Goal: Task Accomplishment & Management: Use online tool/utility

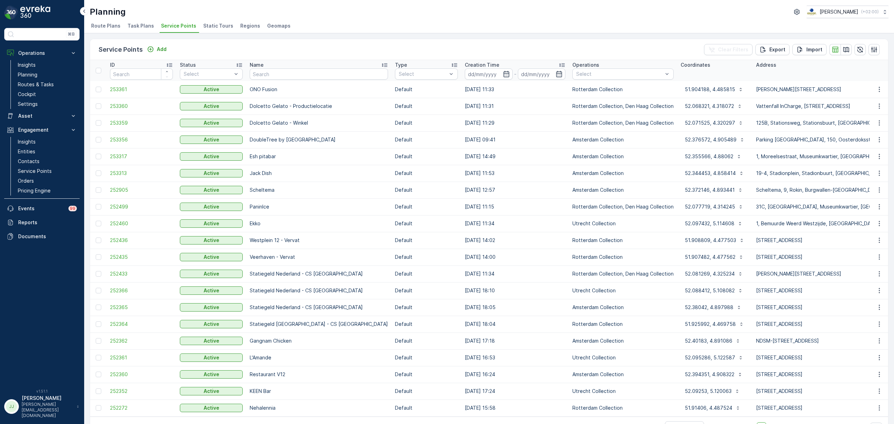
scroll to position [22, 0]
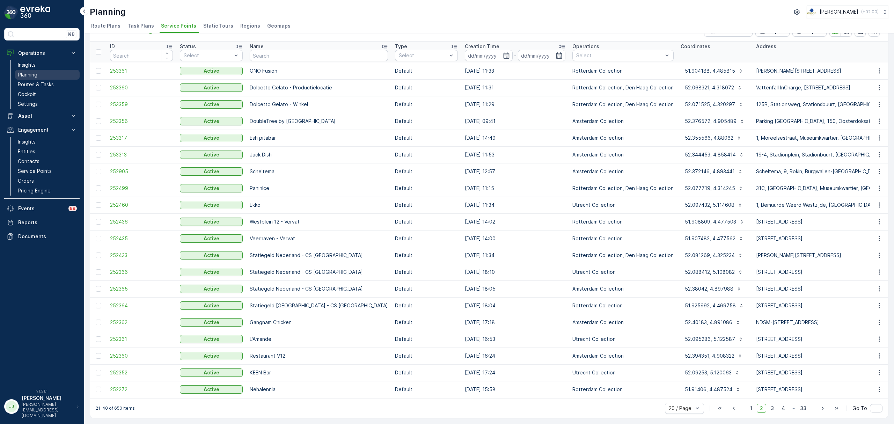
click at [31, 79] on link "Planning" at bounding box center [47, 75] width 65 height 10
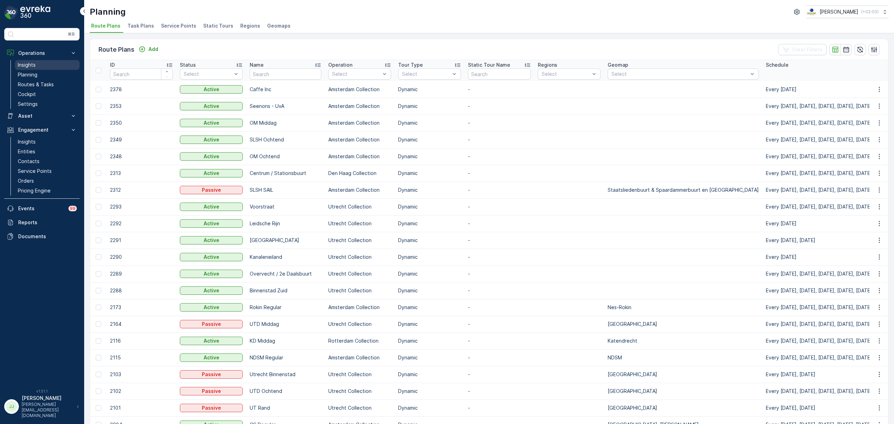
click at [40, 63] on link "Insights" at bounding box center [47, 65] width 65 height 10
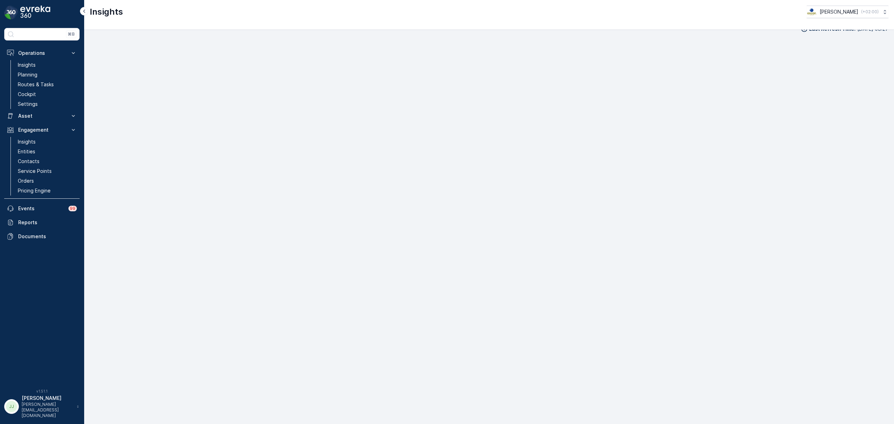
scroll to position [10, 0]
click at [45, 83] on p "Routes & Tasks" at bounding box center [36, 84] width 36 height 7
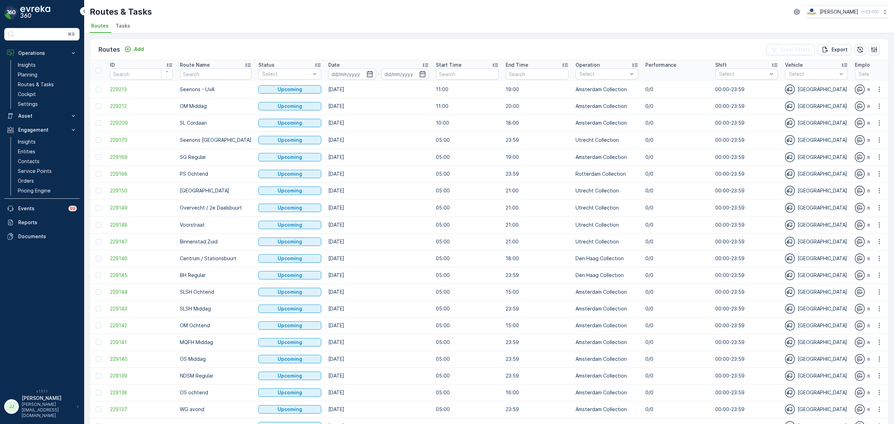
click at [125, 27] on span "Tasks" at bounding box center [123, 25] width 15 height 7
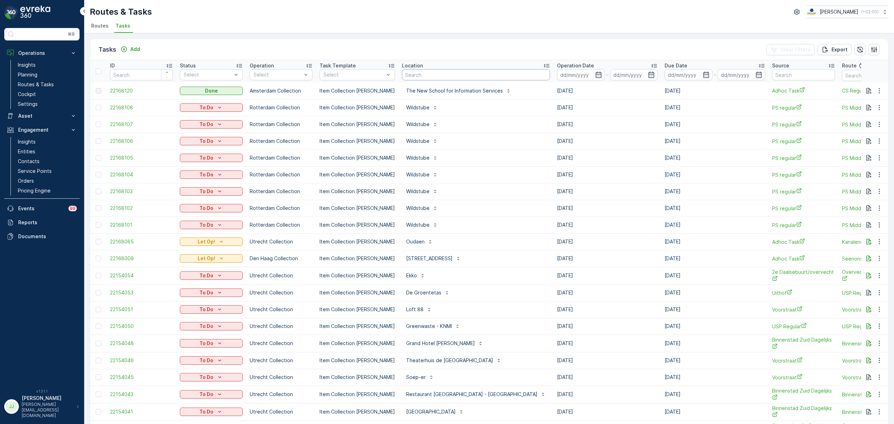
click at [411, 73] on input "text" at bounding box center [476, 74] width 148 height 11
type input "cons"
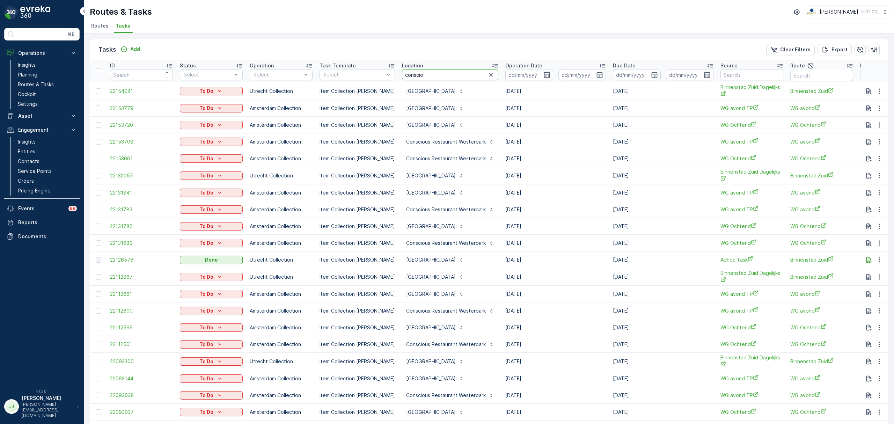
type input "consciou"
click at [866, 260] on icon "button" at bounding box center [868, 259] width 7 height 7
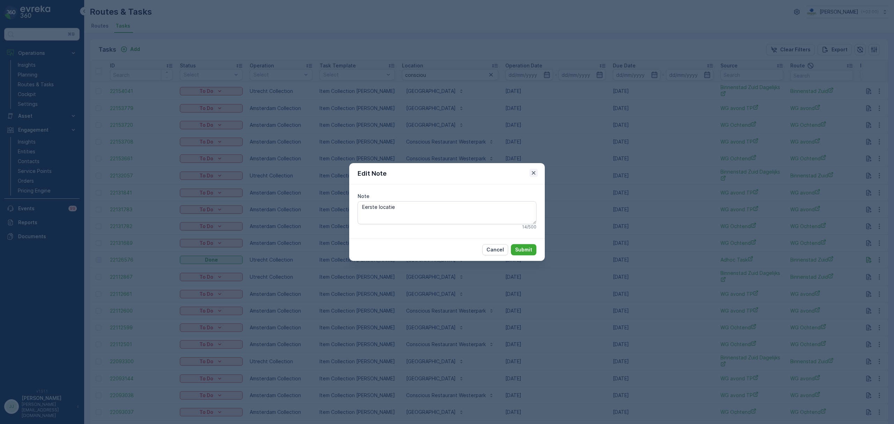
click at [532, 171] on icon "button" at bounding box center [533, 172] width 7 height 7
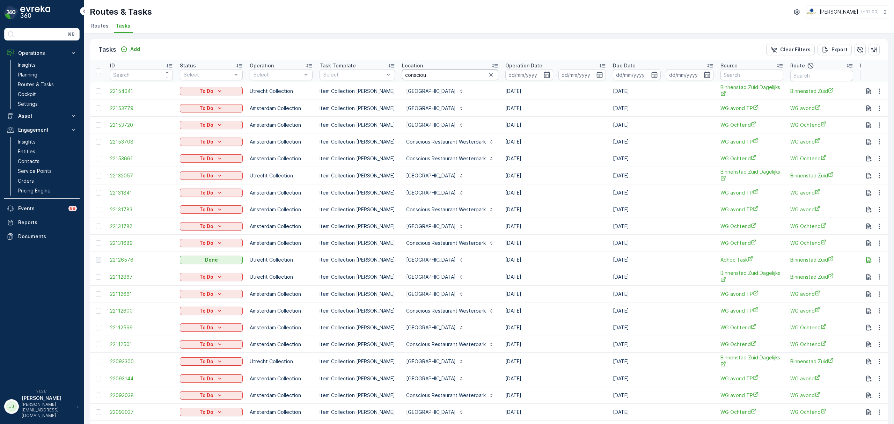
click at [430, 75] on input "consciou" at bounding box center [450, 74] width 96 height 11
type input "conscious hotel utrect"
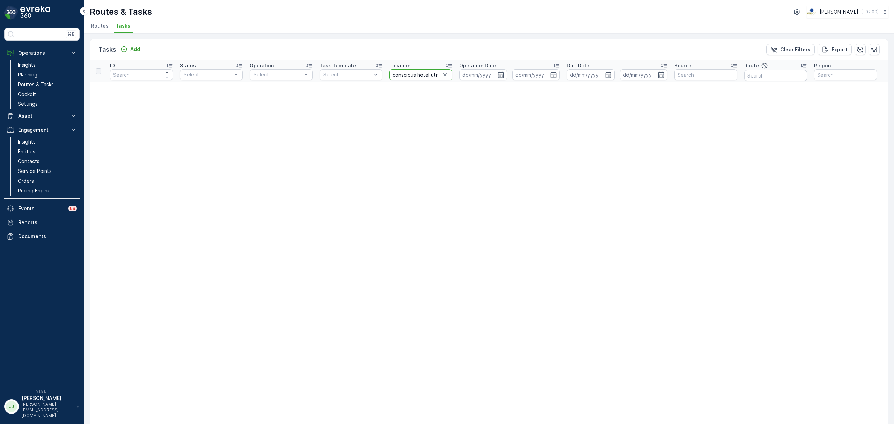
click at [431, 76] on input "conscious hotel utrect" at bounding box center [420, 74] width 63 height 11
type input "conscious hotel"
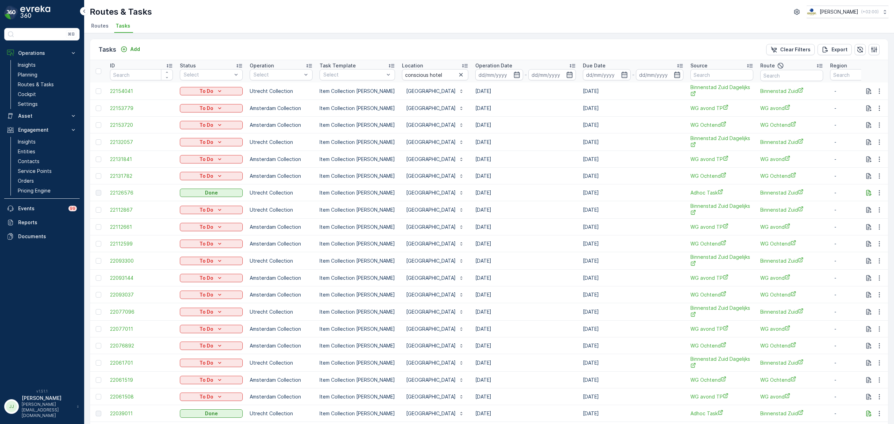
click at [444, 73] on input "conscious hotel" at bounding box center [435, 74] width 66 height 11
type input "conscious hotel ut"
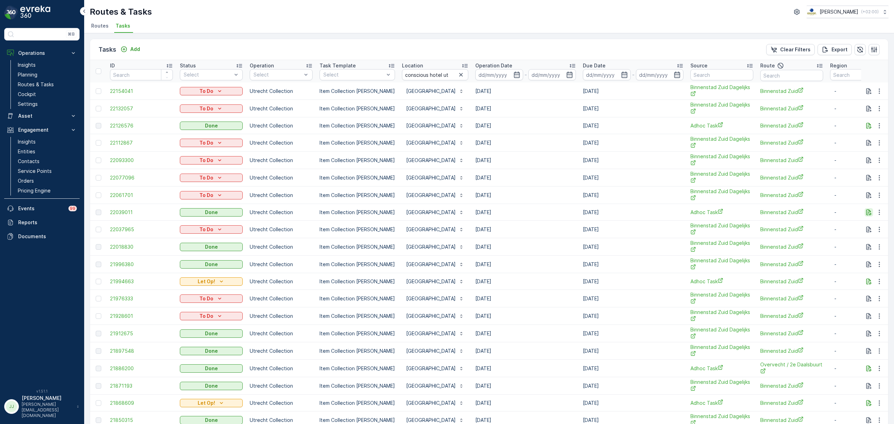
click at [865, 215] on icon "button" at bounding box center [868, 212] width 7 height 7
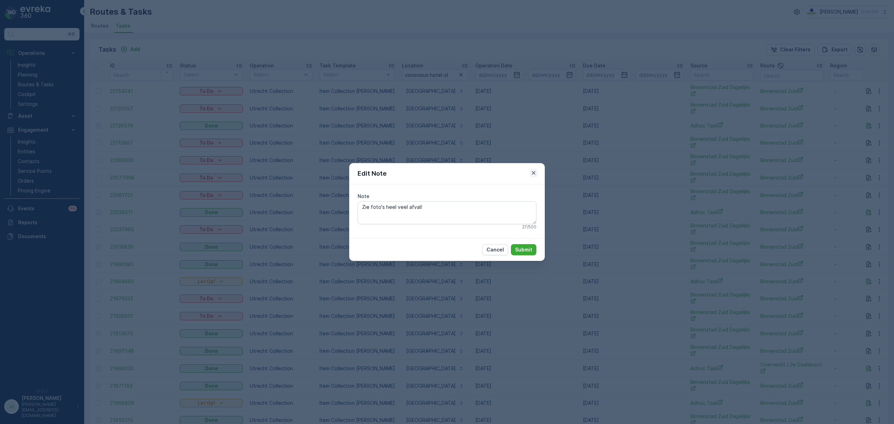
click at [531, 169] on button "button" at bounding box center [533, 173] width 8 height 8
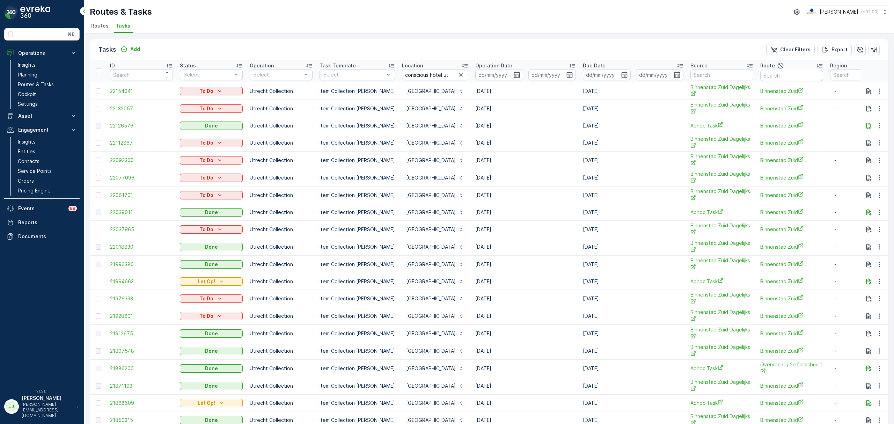
click at [100, 29] on span "Routes" at bounding box center [99, 25] width 17 height 7
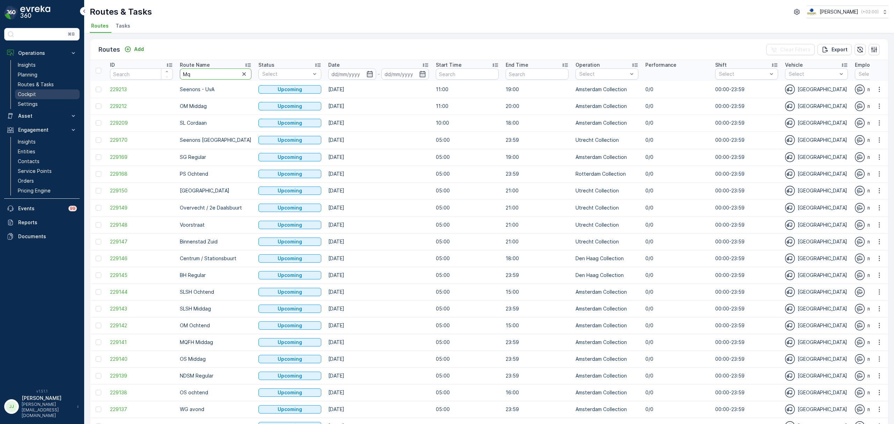
type input "M"
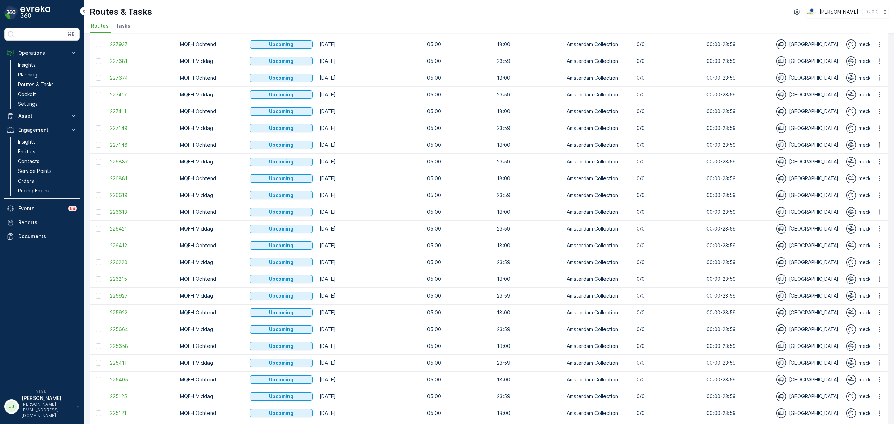
scroll to position [524, 0]
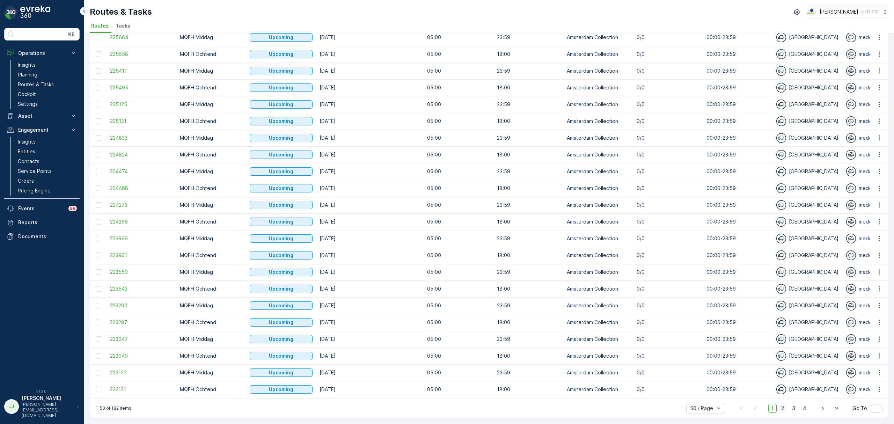
click at [778, 410] on span "2" at bounding box center [782, 408] width 9 height 9
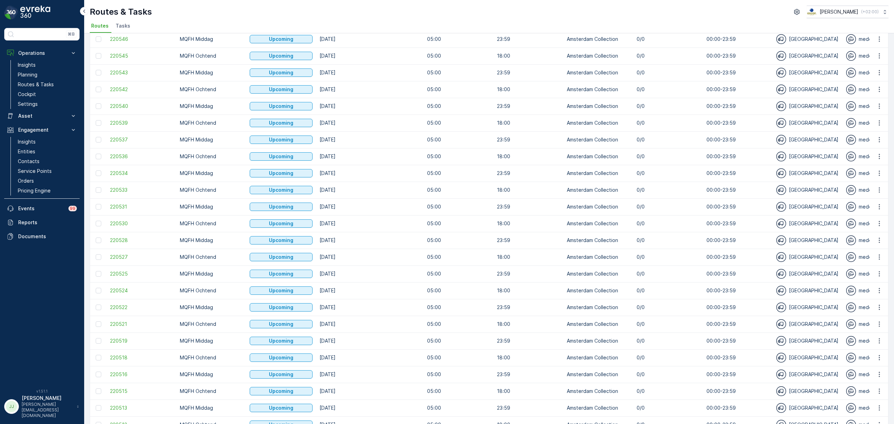
scroll to position [524, 0]
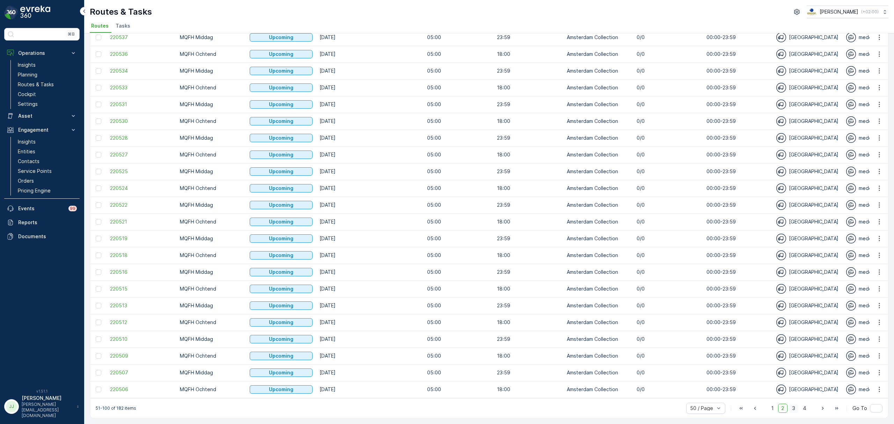
click at [791, 404] on span "3" at bounding box center [793, 408] width 9 height 9
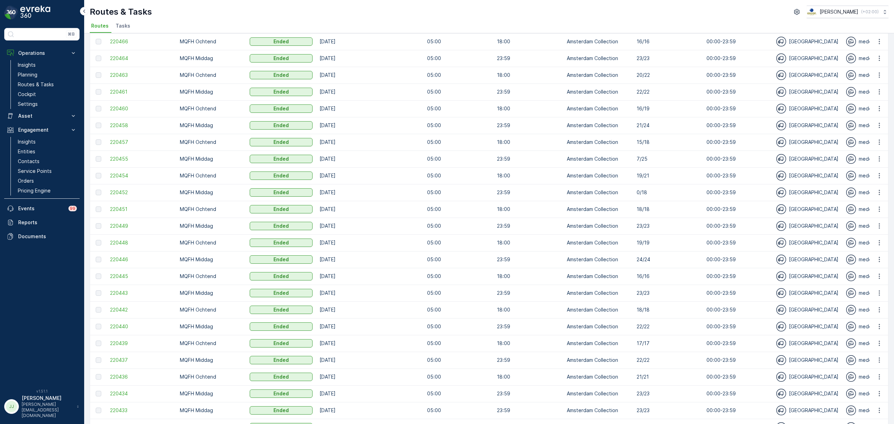
scroll to position [524, 0]
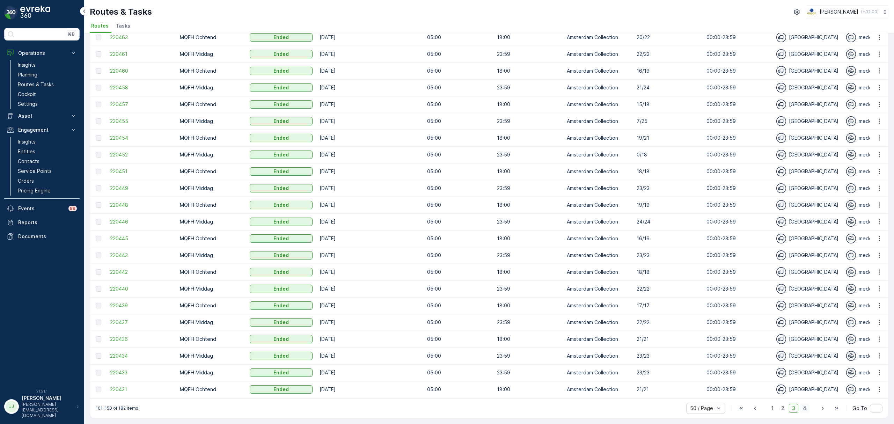
click at [805, 408] on span "4" at bounding box center [805, 408] width 10 height 9
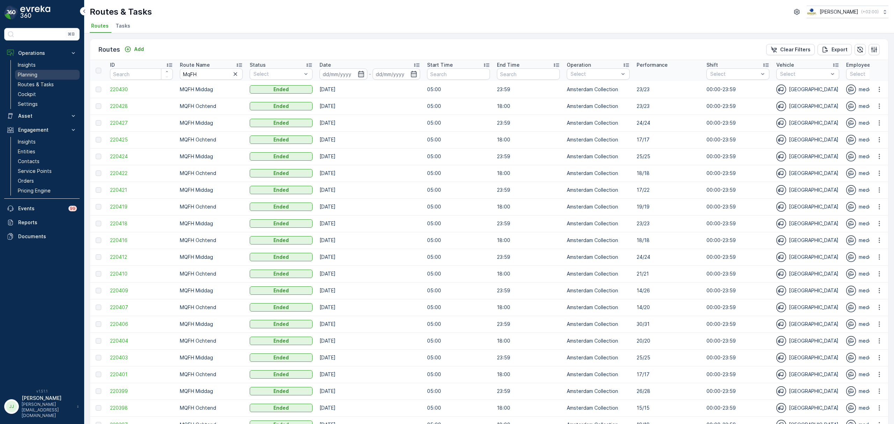
click at [30, 73] on p "Planning" at bounding box center [28, 74] width 20 height 7
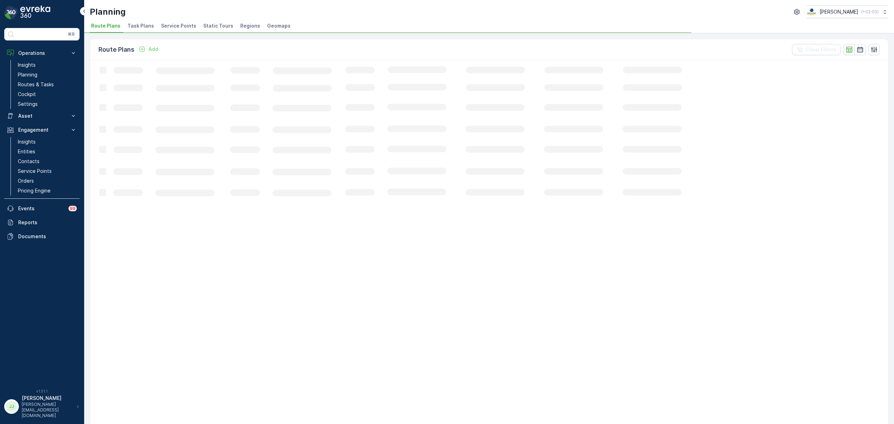
click at [137, 25] on span "Task Plans" at bounding box center [140, 25] width 27 height 7
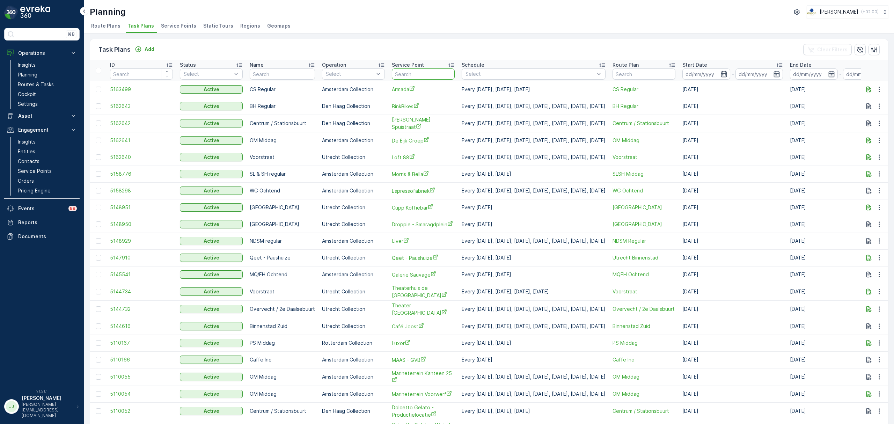
click at [399, 75] on input "text" at bounding box center [423, 73] width 63 height 11
type input "hamburg"
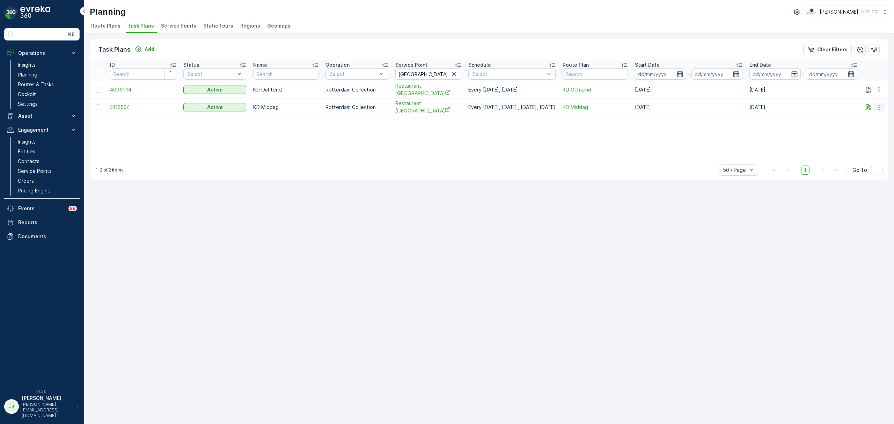
click at [881, 108] on icon "button" at bounding box center [878, 107] width 7 height 7
click at [870, 127] on span "Edit Task Plan" at bounding box center [866, 126] width 32 height 7
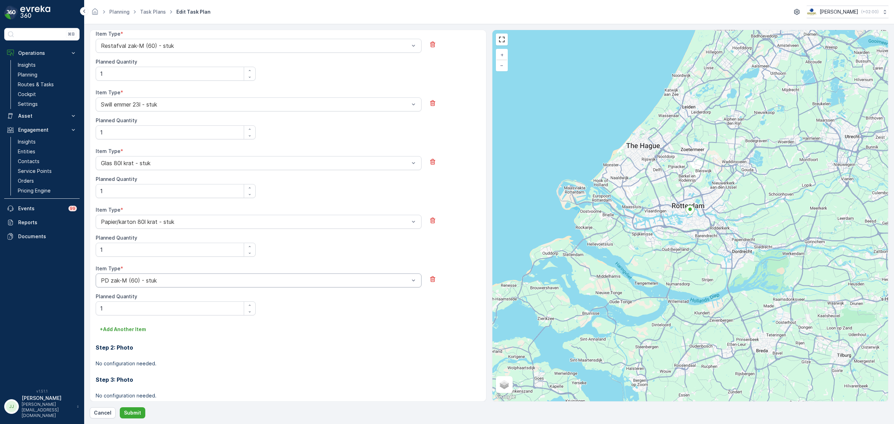
scroll to position [277, 0]
drag, startPoint x: 469, startPoint y: 208, endPoint x: 451, endPoint y: 207, distance: 17.2
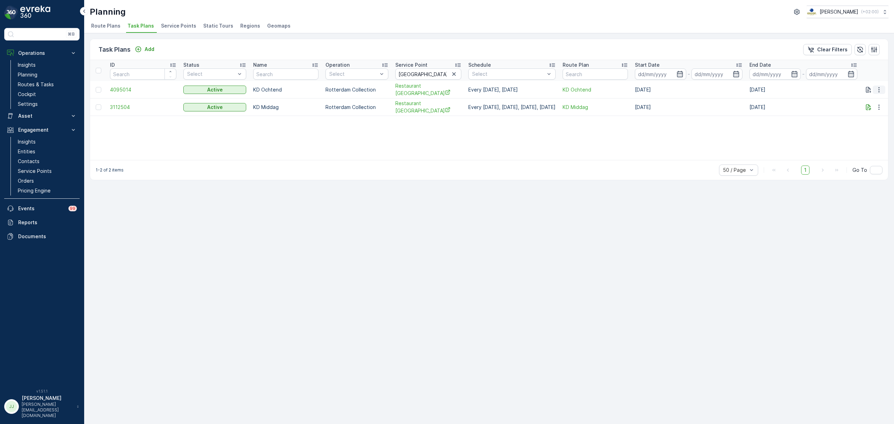
click at [877, 89] on icon "button" at bounding box center [878, 89] width 7 height 7
click at [875, 109] on span "Edit Task Plan" at bounding box center [866, 109] width 32 height 7
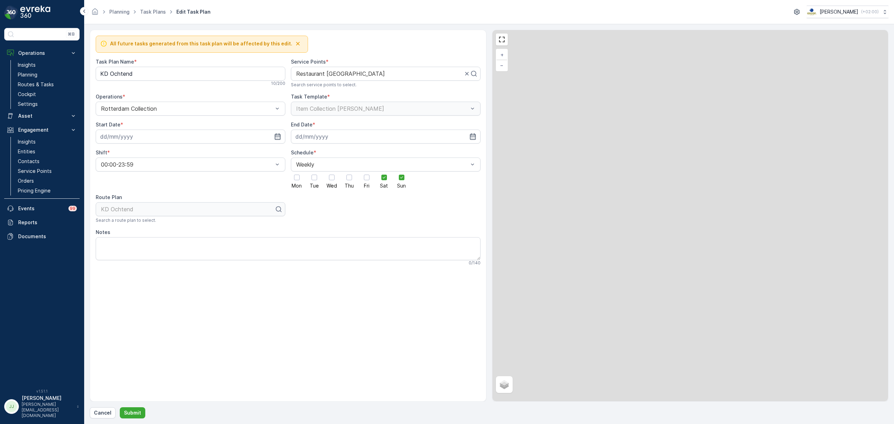
type input "07.05.2025"
type input "14.10.2030"
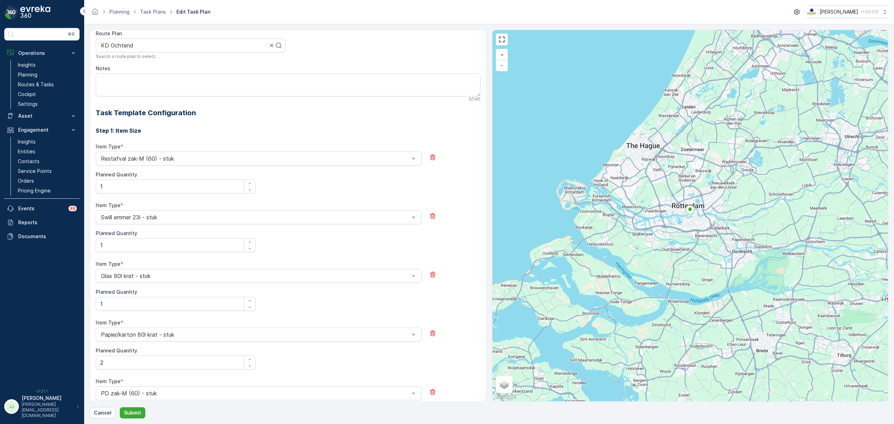
scroll to position [138, 0]
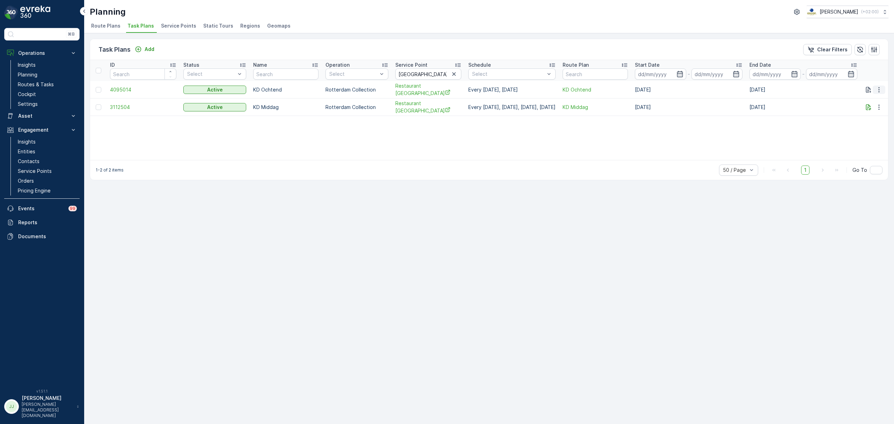
drag, startPoint x: 880, startPoint y: 87, endPoint x: 879, endPoint y: 92, distance: 5.8
click at [880, 87] on icon "button" at bounding box center [878, 89] width 7 height 7
click at [873, 112] on span "Edit Task Plan" at bounding box center [866, 109] width 32 height 7
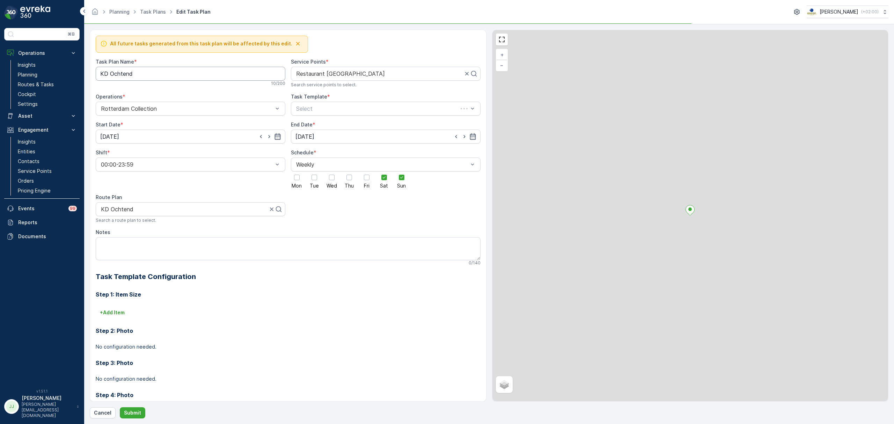
click at [169, 72] on Name "KD Ochtend" at bounding box center [191, 74] width 190 height 14
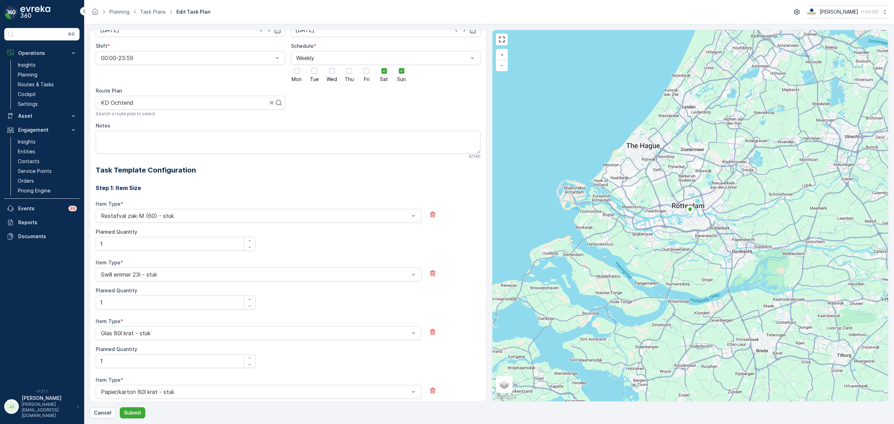
scroll to position [140, 0]
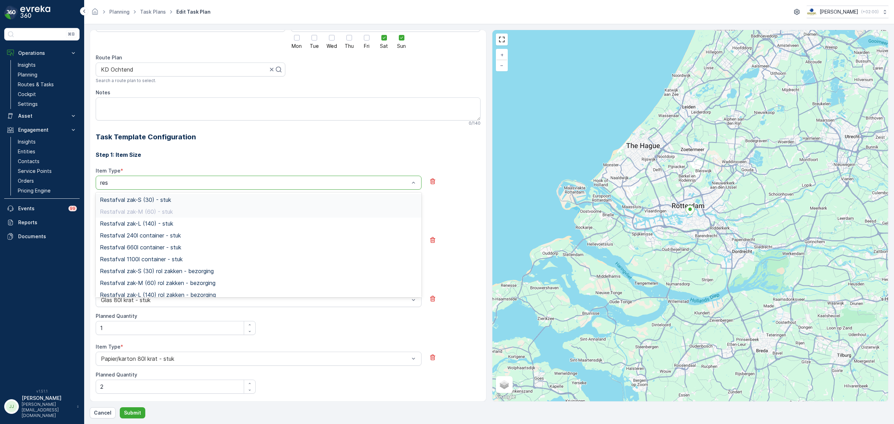
type input "rest"
click at [163, 237] on span "Restafval 240l container - stuk" at bounding box center [140, 235] width 81 height 6
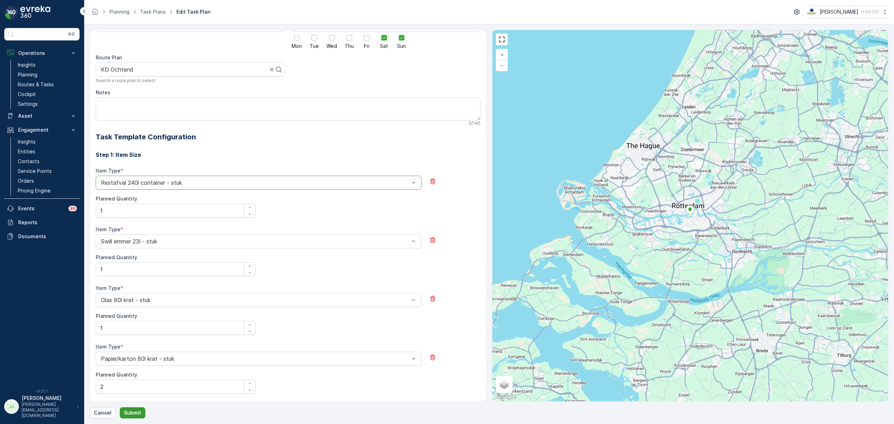
click at [138, 412] on p "Submit" at bounding box center [132, 412] width 17 height 7
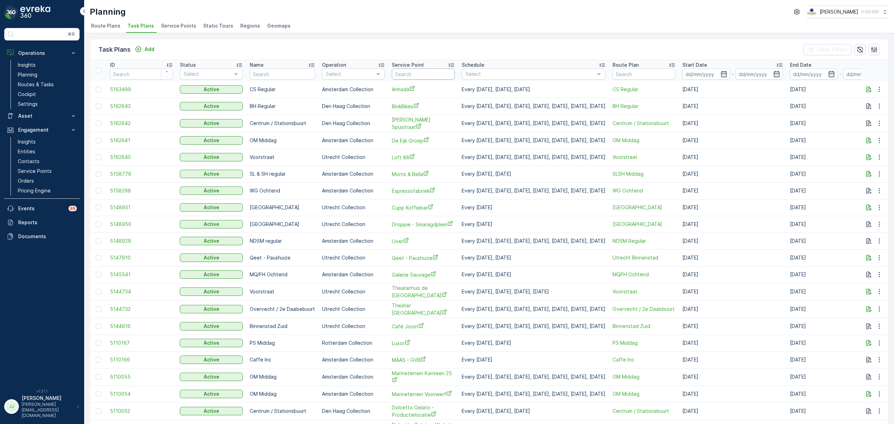
click at [415, 74] on input "text" at bounding box center [423, 73] width 63 height 11
type input "hamb"
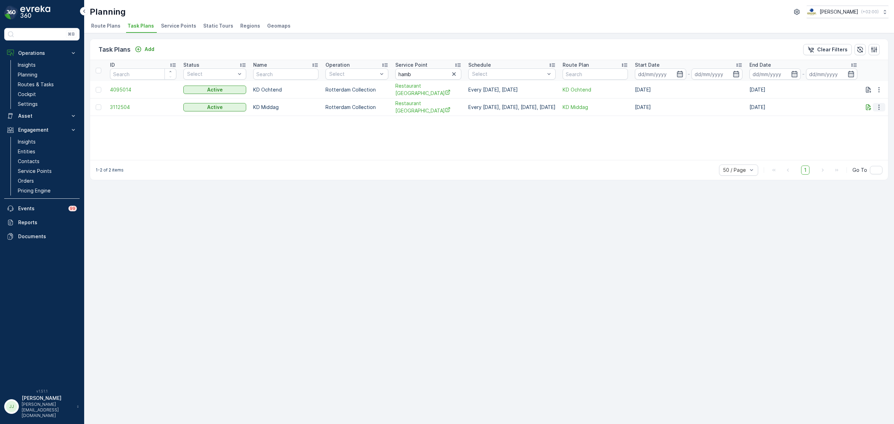
click at [877, 103] on button "button" at bounding box center [878, 107] width 13 height 8
click at [868, 126] on span "Edit Task Plan" at bounding box center [866, 126] width 32 height 7
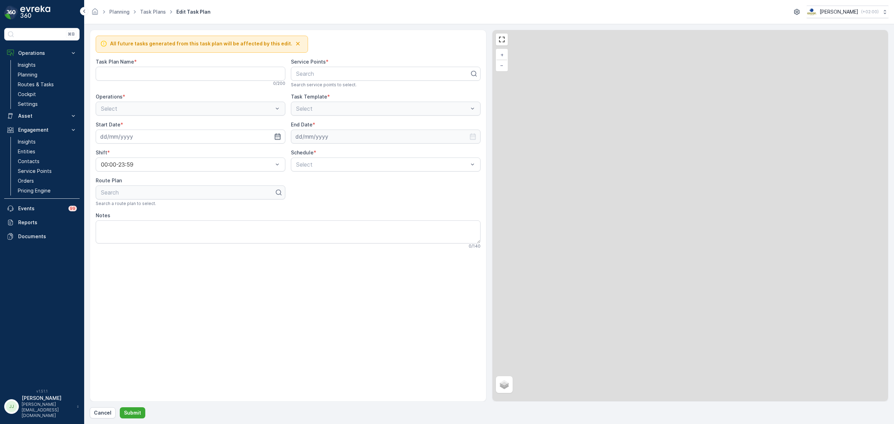
type Name "KD Middag"
type textarea "Hier tussen 15:00 en 17:00 langs komen."
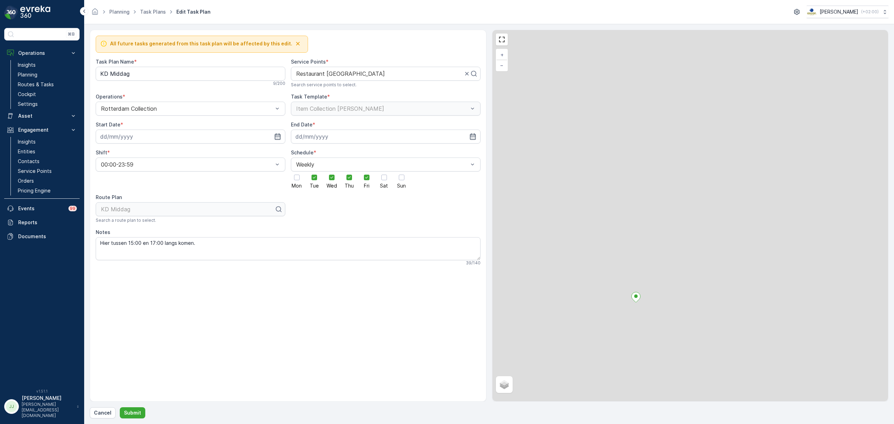
type input "06.11.2024"
type input "05.11.2029"
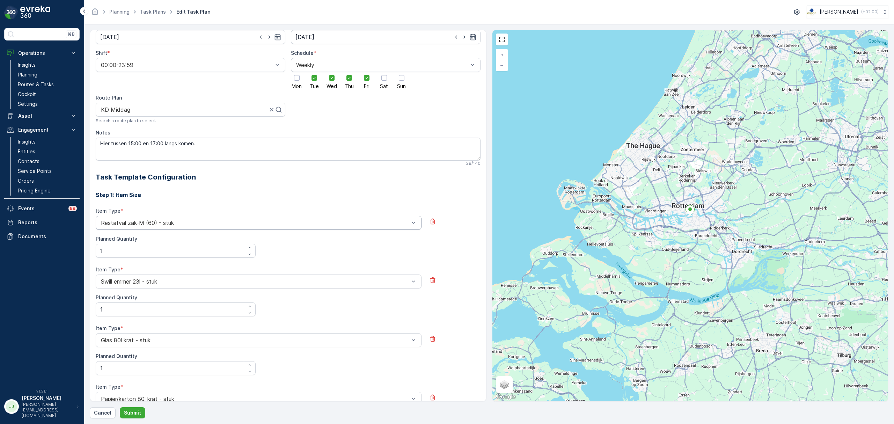
scroll to position [91, 0]
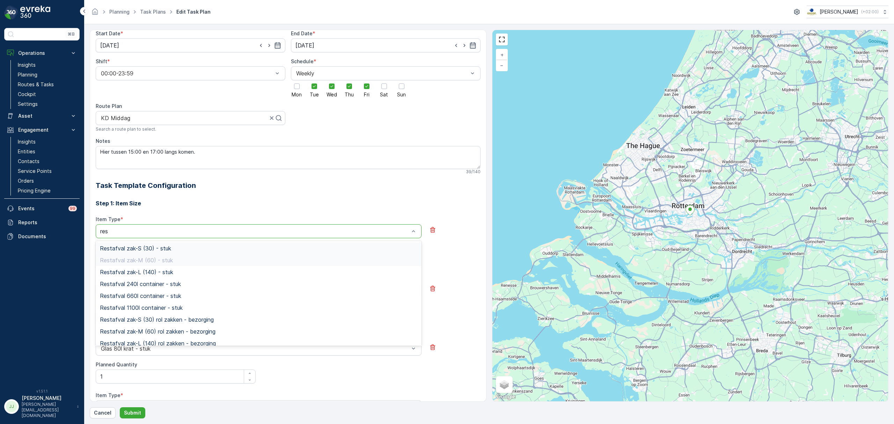
type input "rest"
click at [157, 283] on span "Restafval 240l container - stuk" at bounding box center [140, 284] width 81 height 6
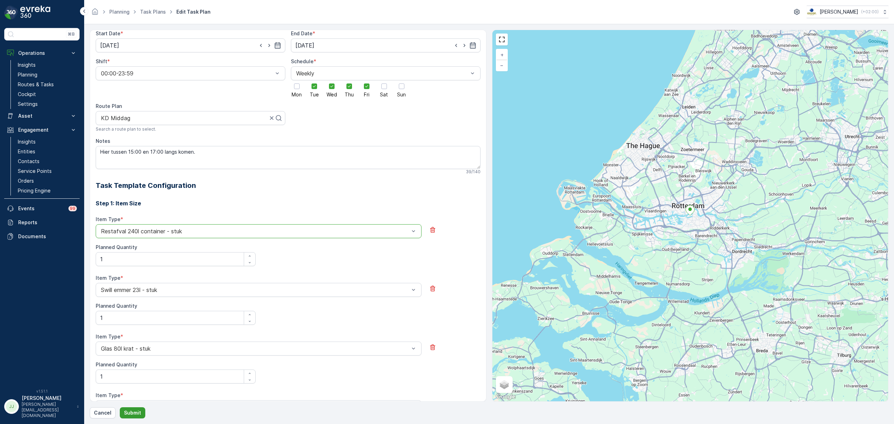
click at [140, 411] on button "Submit" at bounding box center [132, 412] width 25 height 11
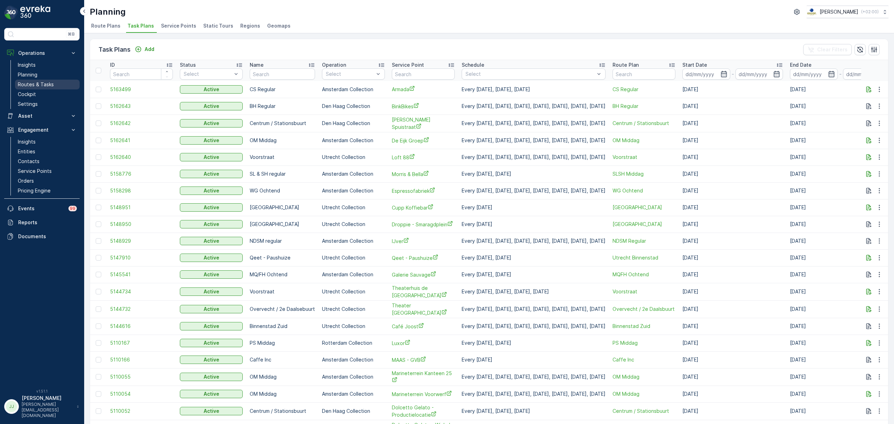
click at [43, 82] on p "Routes & Tasks" at bounding box center [36, 84] width 36 height 7
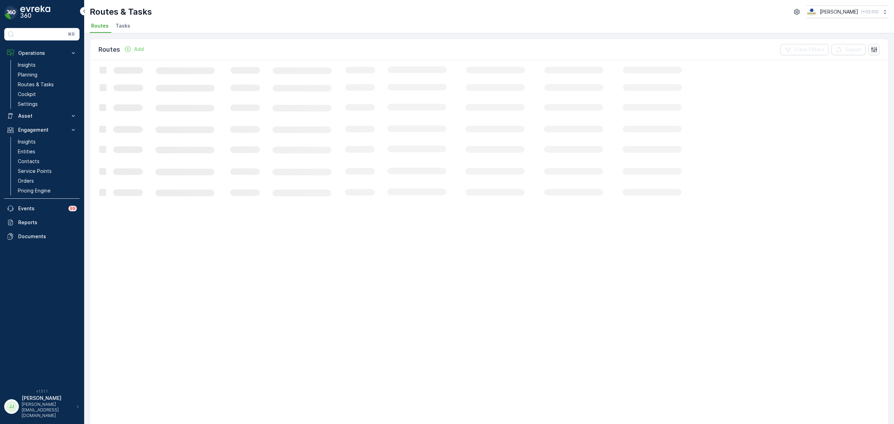
click at [119, 25] on span "Tasks" at bounding box center [123, 25] width 15 height 7
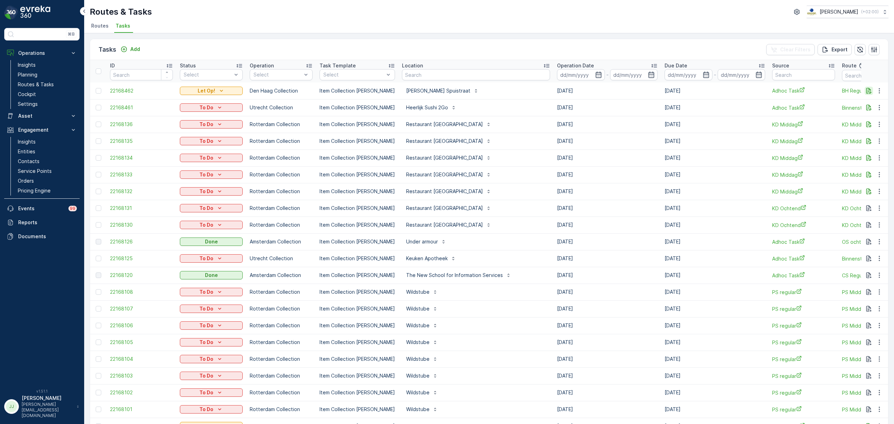
click at [864, 90] on button "button" at bounding box center [868, 91] width 8 height 8
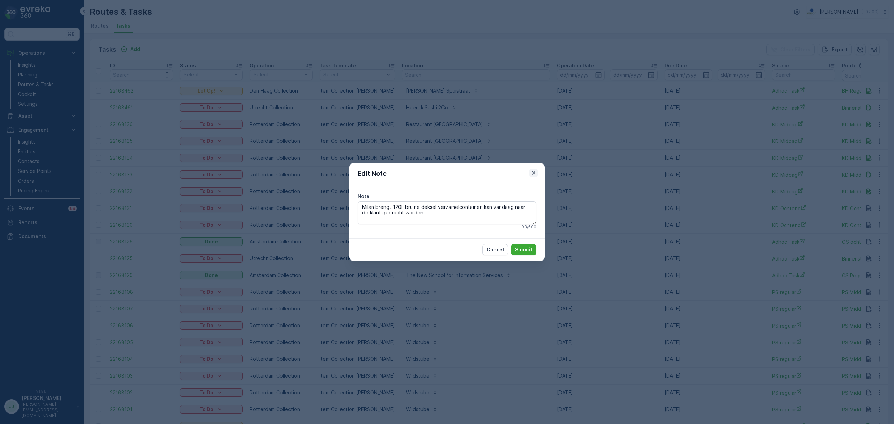
click at [535, 172] on icon "button" at bounding box center [533, 172] width 7 height 7
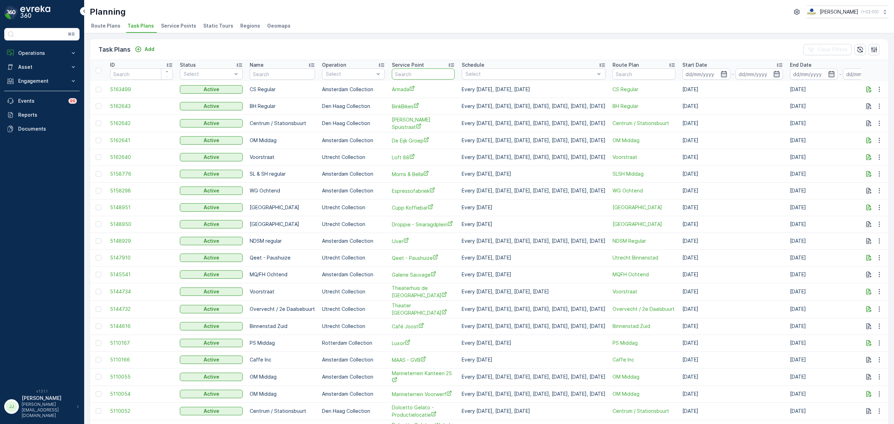
click at [37, 51] on p "Operations" at bounding box center [41, 53] width 47 height 7
click at [36, 62] on link "Insights" at bounding box center [47, 65] width 65 height 10
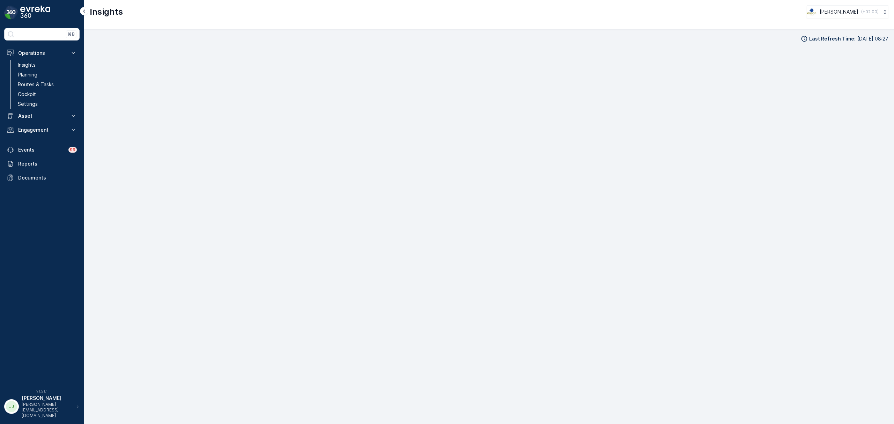
scroll to position [10, 0]
click at [47, 131] on p "Engagement" at bounding box center [41, 129] width 47 height 7
click at [42, 139] on link "Insights" at bounding box center [47, 142] width 65 height 10
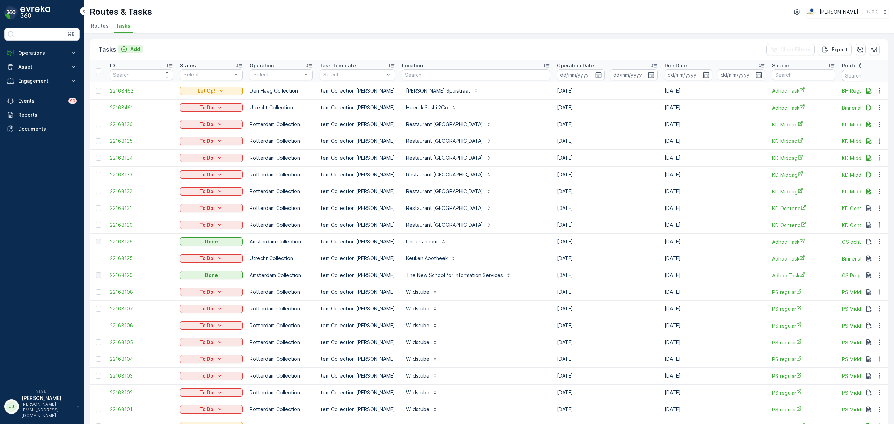
click at [125, 51] on icon "Add" at bounding box center [123, 49] width 7 height 7
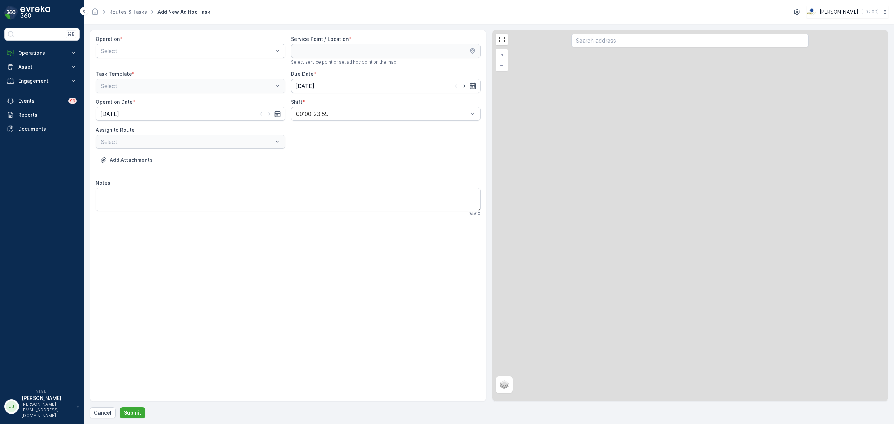
click at [162, 56] on div "Select" at bounding box center [191, 51] width 190 height 14
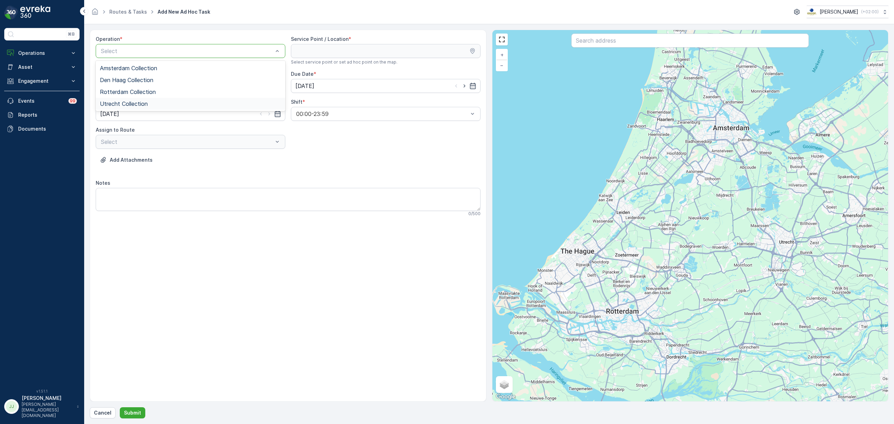
click at [151, 103] on div "Utrecht Collection" at bounding box center [190, 104] width 181 height 6
click at [675, 40] on input "text" at bounding box center [689, 41] width 237 height 14
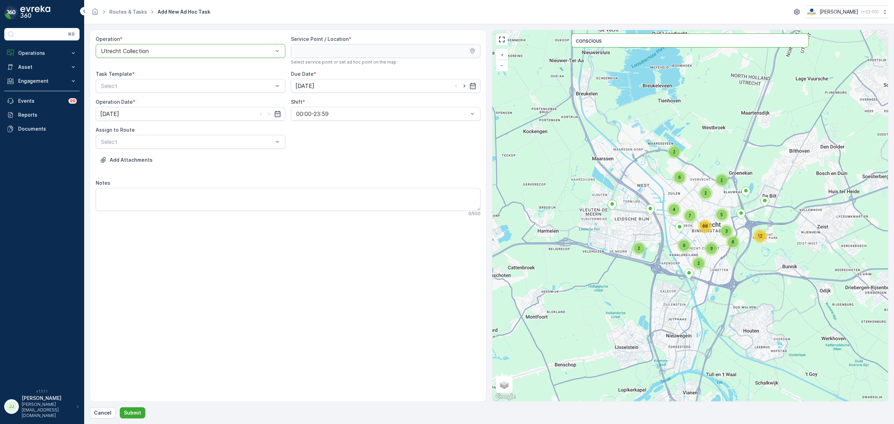
type input "conscious"
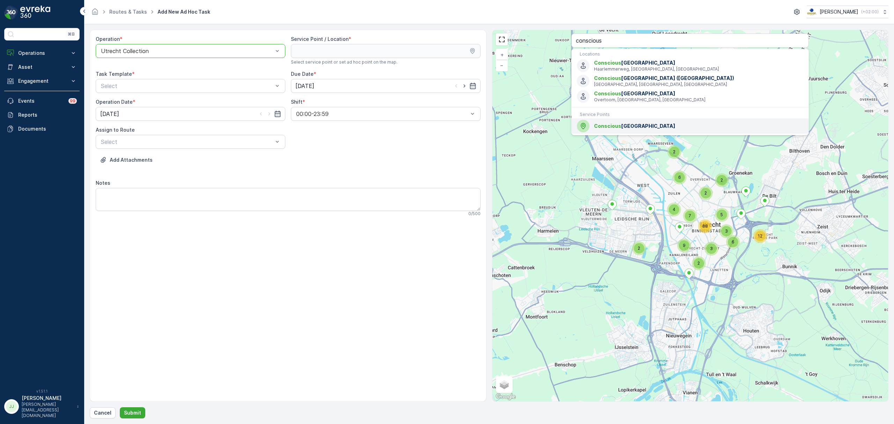
click at [609, 127] on span "Conscious" at bounding box center [607, 126] width 27 height 6
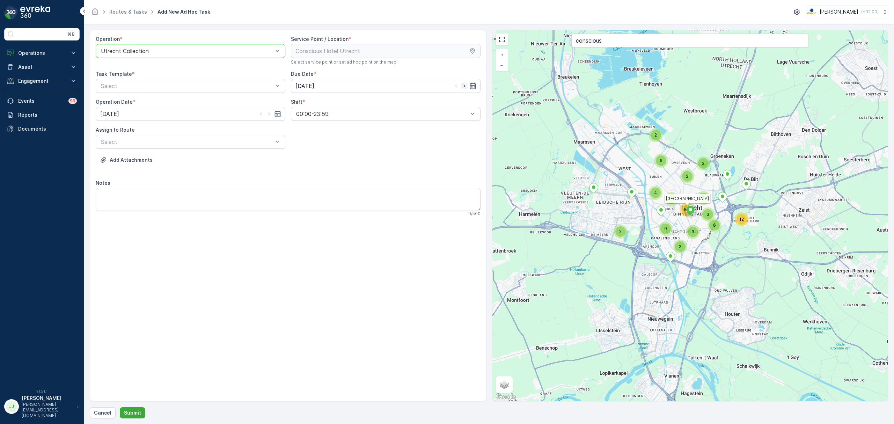
click at [464, 85] on icon "button" at bounding box center [464, 85] width 7 height 7
click at [455, 88] on icon "button" at bounding box center [455, 85] width 7 height 7
type input "[DATE]"
click at [190, 101] on div "Item Collection [PERSON_NAME]" at bounding box center [190, 103] width 181 height 6
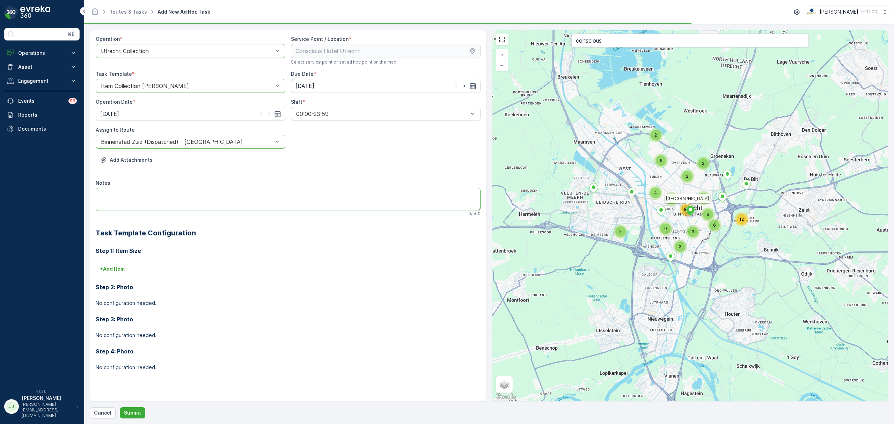
click at [134, 199] on textarea "Notes" at bounding box center [288, 199] width 385 height 23
type textarea "Brengen 3x 240L restafval en 1x P&D 240L. Deze containers worden gemist bij de …"
click at [129, 412] on p "Submit" at bounding box center [132, 412] width 17 height 7
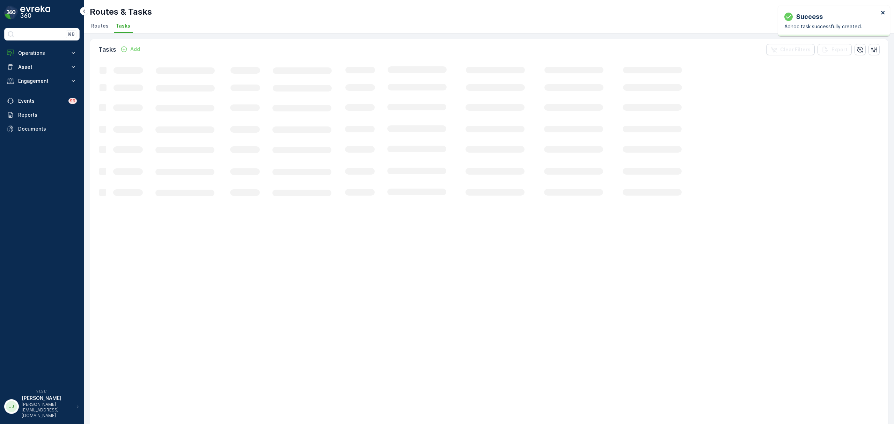
click at [883, 12] on icon "close" at bounding box center [883, 13] width 5 height 6
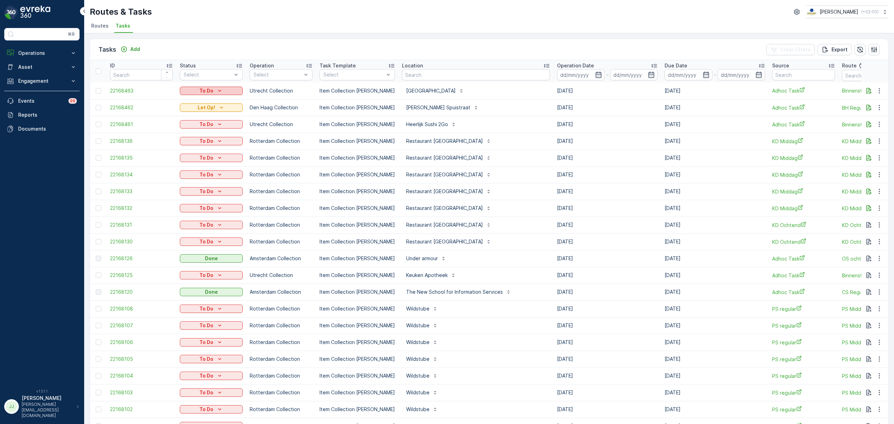
click at [229, 91] on div "To Do" at bounding box center [211, 90] width 57 height 7
click at [204, 120] on div "Let Op!" at bounding box center [203, 121] width 44 height 10
click at [866, 90] on icon "button" at bounding box center [868, 90] width 7 height 7
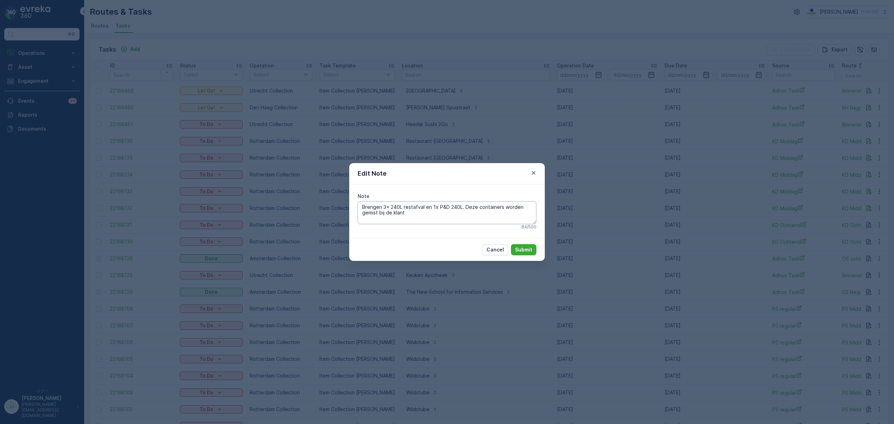
click at [479, 214] on textarea "Brengen 3x 240L restafval en 1x P&D 240L. Deze containers worden gemist bij de …" at bounding box center [447, 212] width 179 height 23
type textarea "Brengen 3x 240L restafval en 1x P&D 240L. Deze containers worden gemist bij de …"
click at [521, 251] on p "Submit" at bounding box center [523, 249] width 17 height 7
